Goal: Transaction & Acquisition: Book appointment/travel/reservation

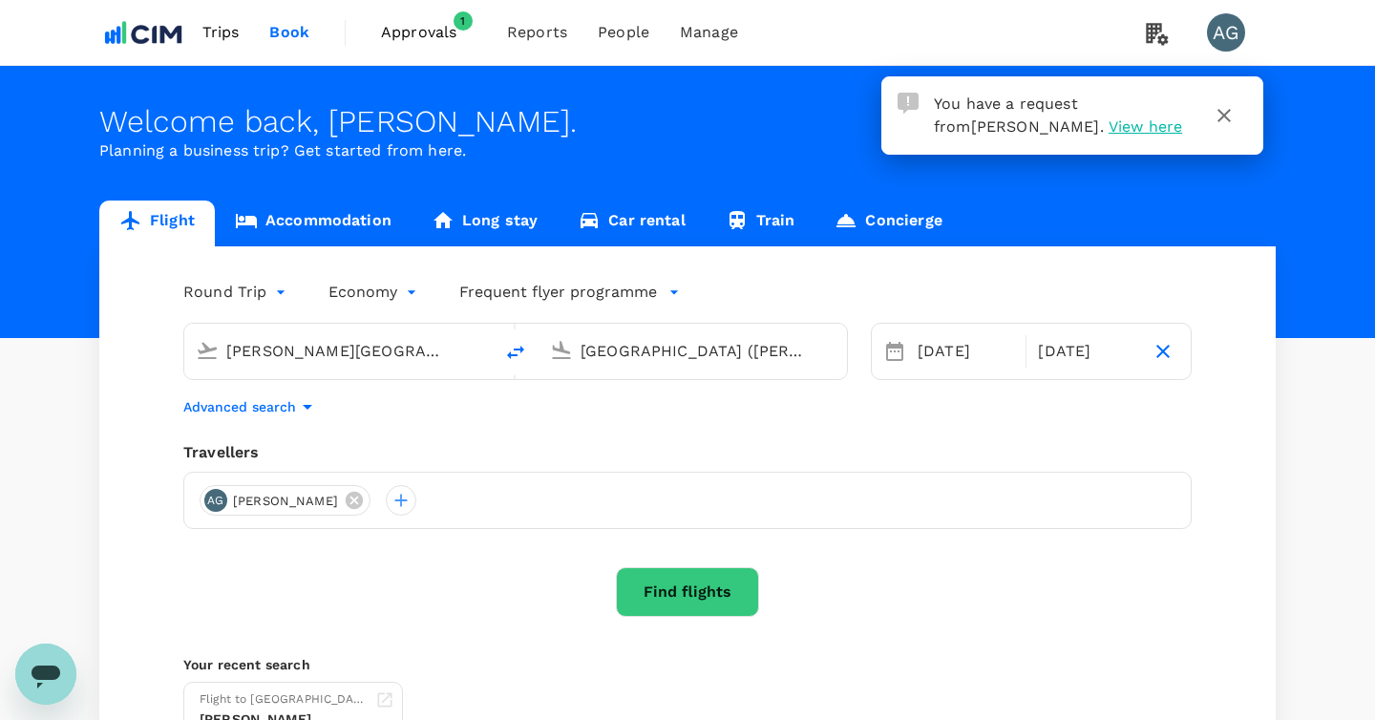
click at [427, 28] on span "Approvals" at bounding box center [428, 32] width 95 height 23
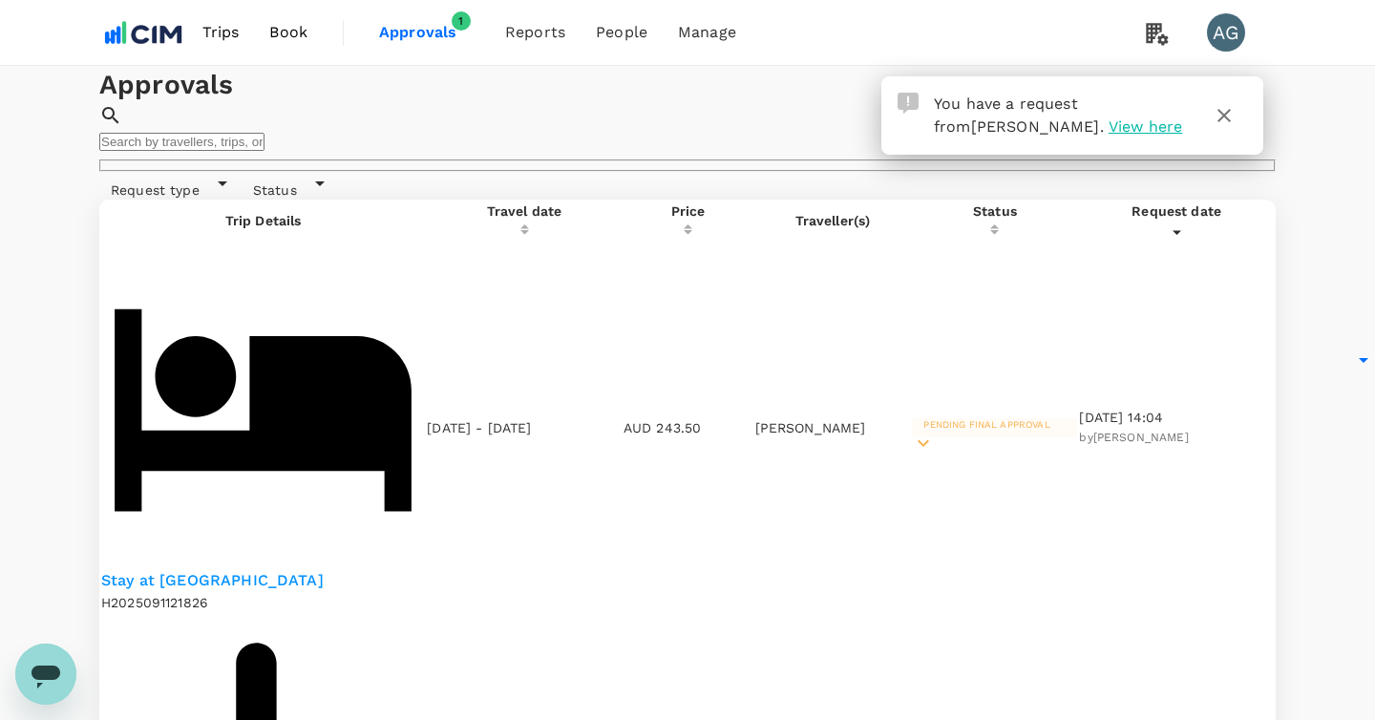
click at [998, 419] on span "Pending final approval" at bounding box center [986, 424] width 149 height 11
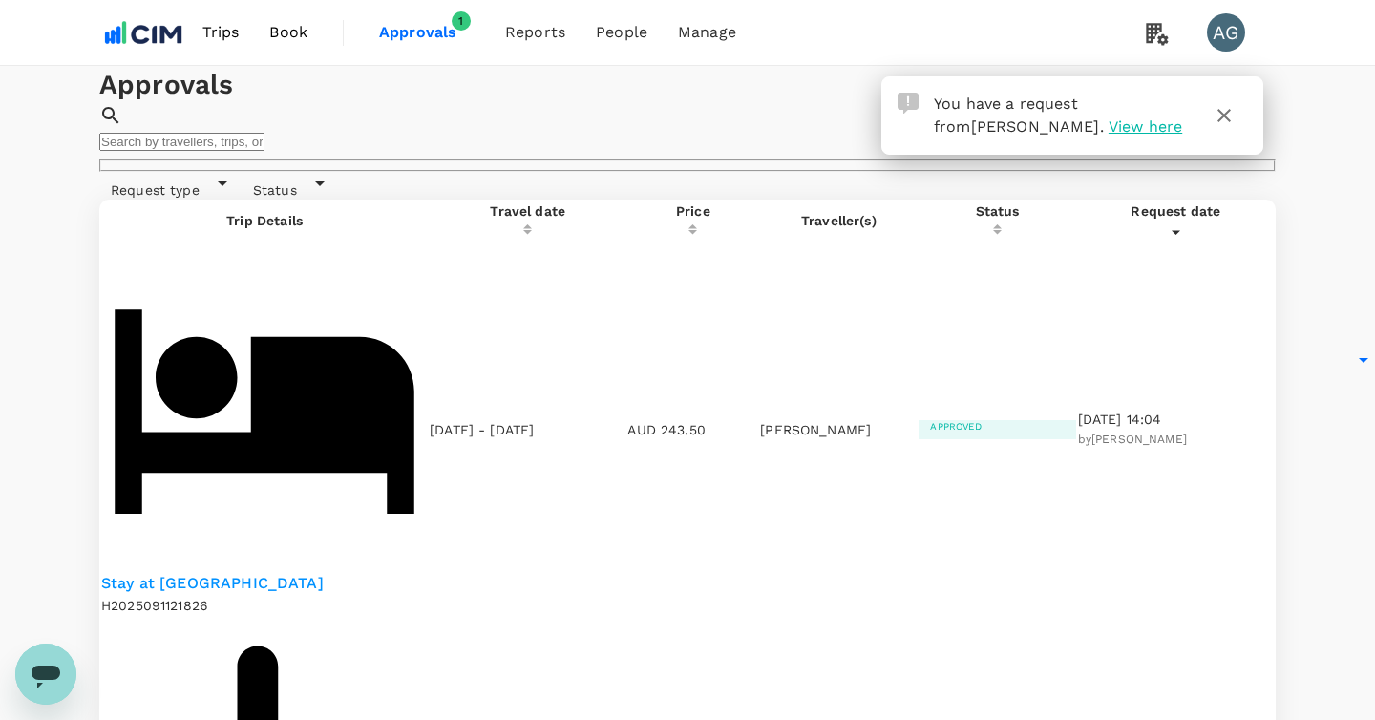
click at [215, 33] on span "Trips" at bounding box center [220, 32] width 37 height 23
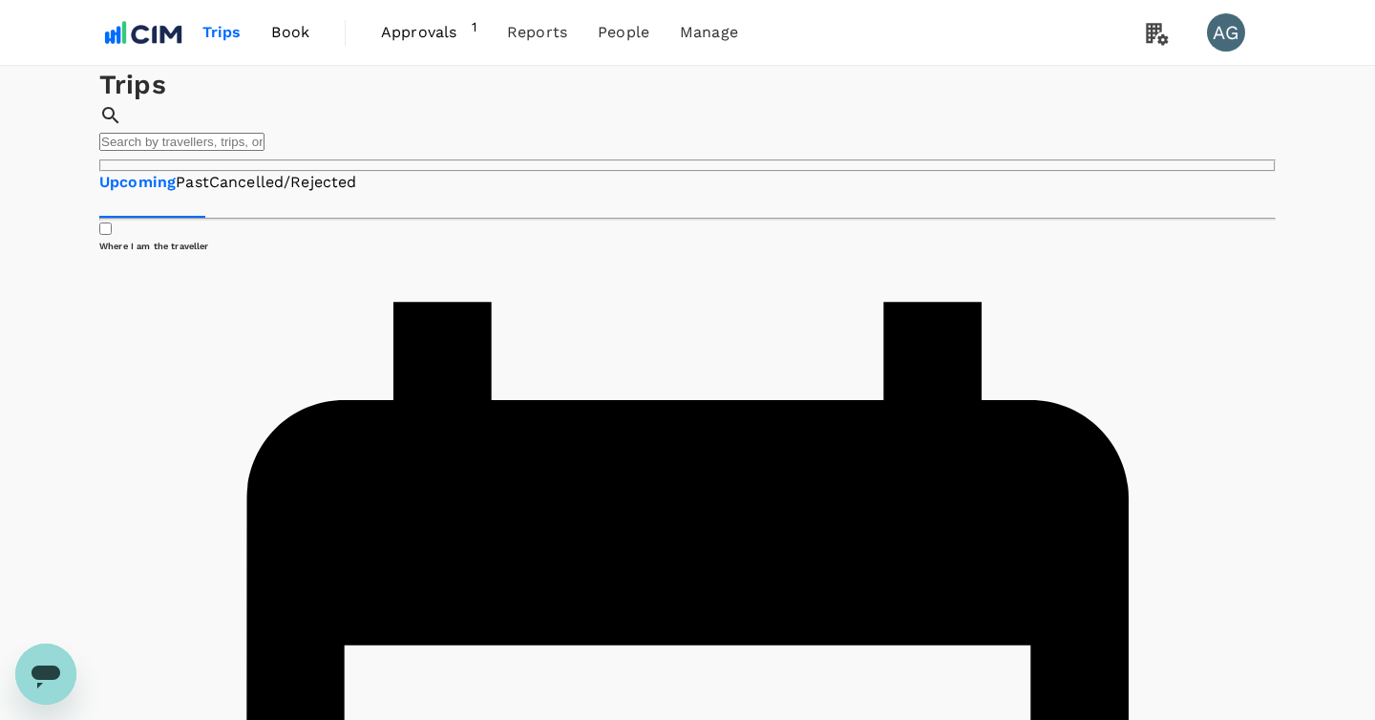
click at [296, 41] on span "Book" at bounding box center [290, 32] width 38 height 23
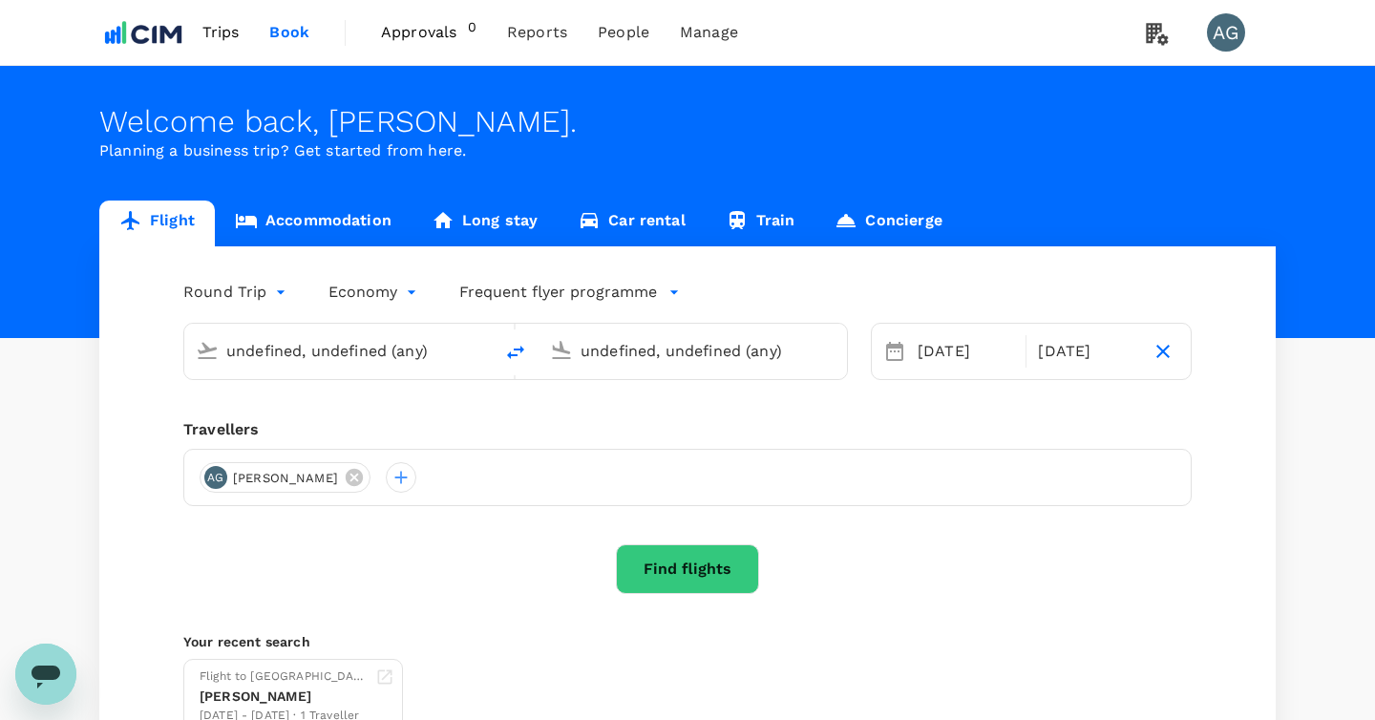
type input "[PERSON_NAME][GEOGRAPHIC_DATA][PERSON_NAME] (SYD)"
type input "[GEOGRAPHIC_DATA] ([PERSON_NAME])"
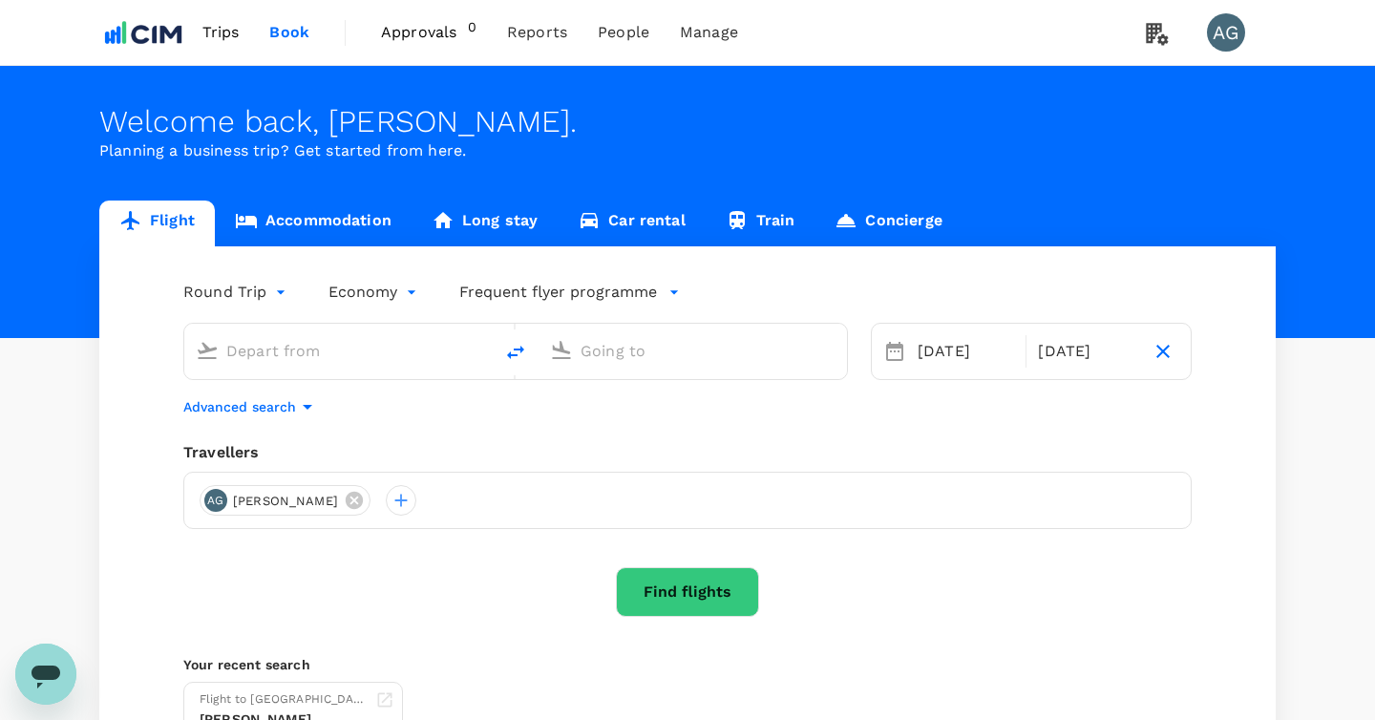
type input "[PERSON_NAME][GEOGRAPHIC_DATA][PERSON_NAME] (SYD)"
type input "[GEOGRAPHIC_DATA] ([PERSON_NAME])"
type input "[PERSON_NAME][GEOGRAPHIC_DATA][PERSON_NAME] (SYD)"
type input "[GEOGRAPHIC_DATA] ([PERSON_NAME])"
